Goal: Check status: Check status

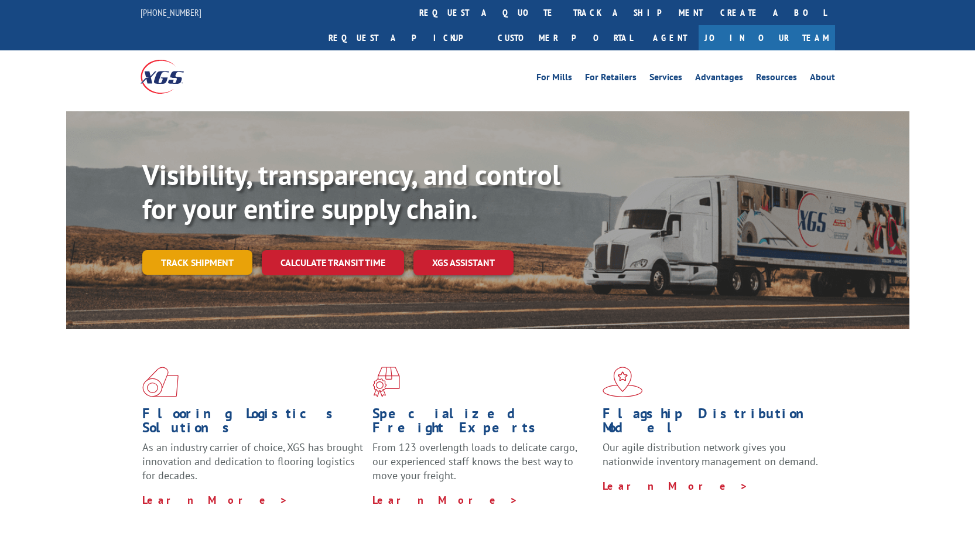
click at [231, 250] on link "Track shipment" at bounding box center [197, 262] width 110 height 25
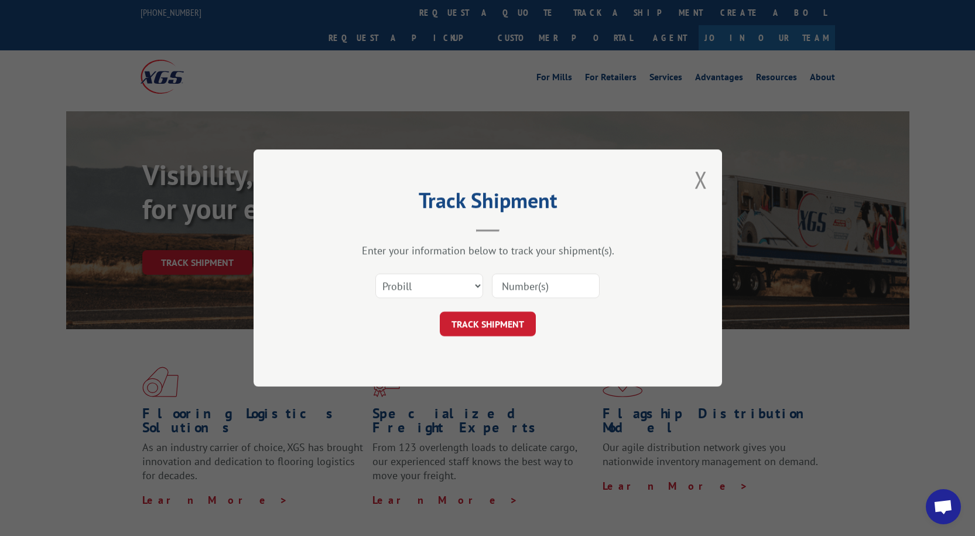
click at [484, 271] on div "Select category... Probill BOL PO" at bounding box center [487, 285] width 351 height 39
drag, startPoint x: 532, startPoint y: 274, endPoint x: 516, endPoint y: 287, distance: 20.4
click at [532, 274] on input at bounding box center [546, 285] width 108 height 25
paste input "[URL][DOMAIN_NAME]"
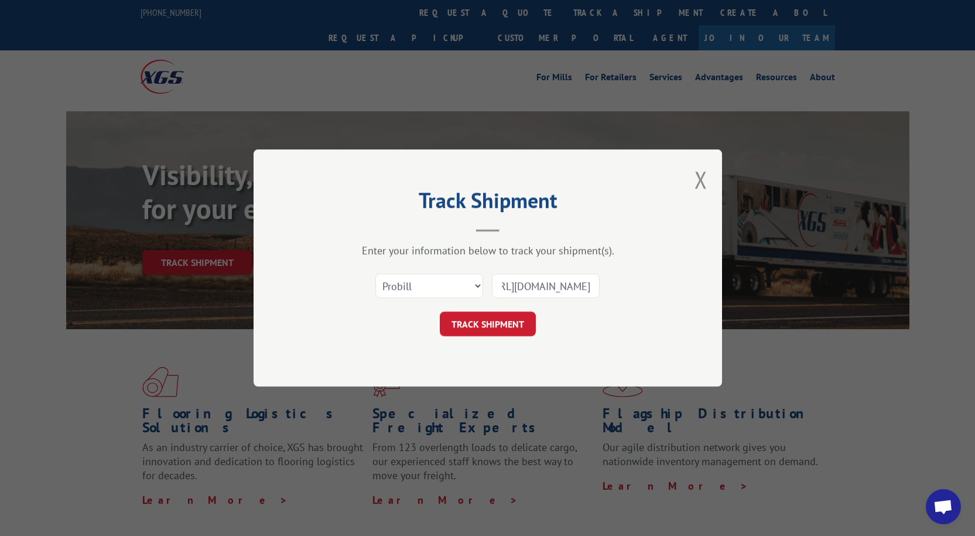
type input "[URL][DOMAIN_NAME]"
click at [451, 282] on select "Select category... Probill BOL PO" at bounding box center [429, 285] width 108 height 25
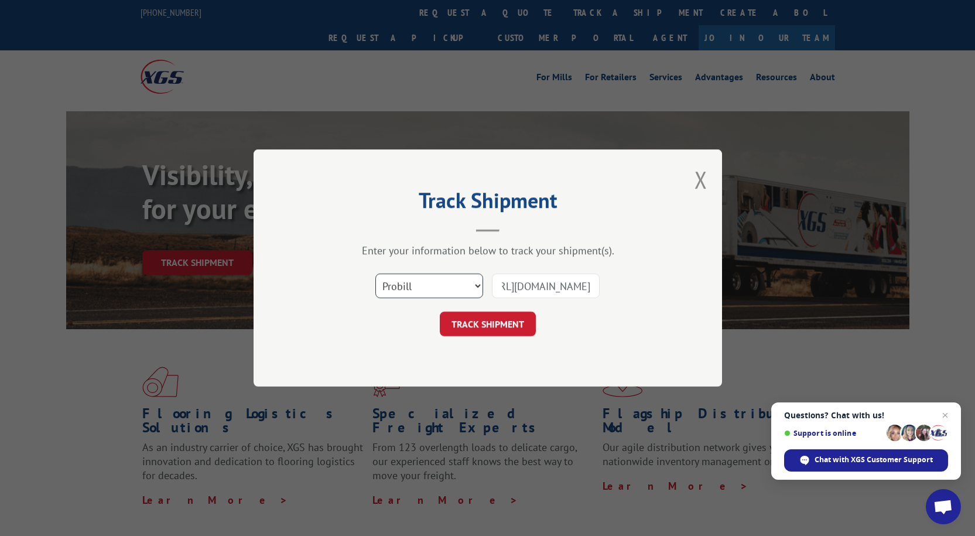
scroll to position [0, 0]
click at [511, 289] on input "[URL][DOMAIN_NAME]" at bounding box center [546, 285] width 108 height 25
drag, startPoint x: 529, startPoint y: 293, endPoint x: 497, endPoint y: 293, distance: 32.8
click at [529, 293] on input at bounding box center [546, 285] width 108 height 25
paste input "FPX00328899"
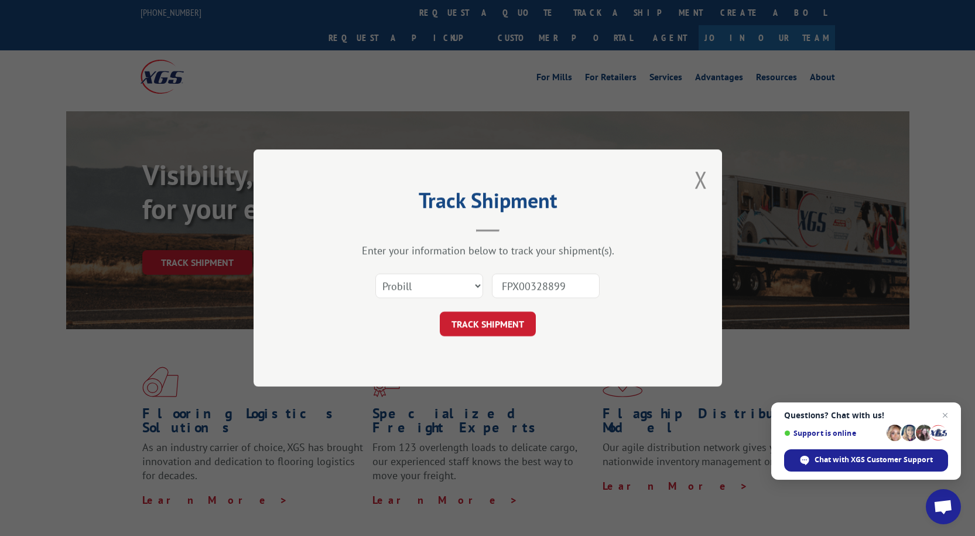
type input "FPX00328899"
click at [443, 288] on select "Select category... Probill BOL PO" at bounding box center [429, 285] width 108 height 25
select select "bol"
click at [375, 273] on select "Select category... Probill BOL PO" at bounding box center [429, 285] width 108 height 25
click at [482, 325] on button "TRACK SHIPMENT" at bounding box center [488, 323] width 96 height 25
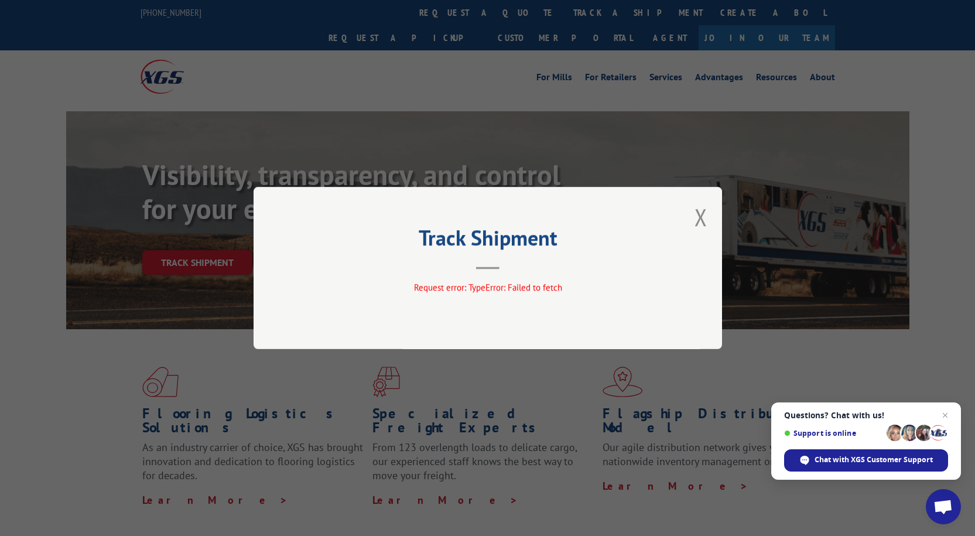
click at [469, 273] on div "Track Shipment Request error: TypeError: Failed to fetch" at bounding box center [488, 268] width 468 height 162
